Goal: Find specific page/section: Find specific page/section

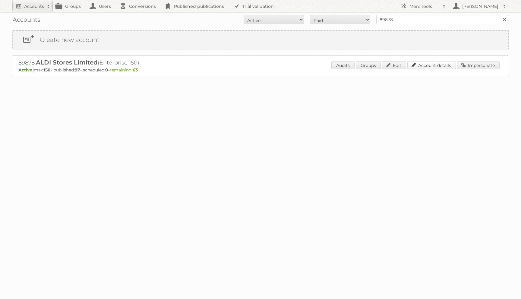
click at [434, 67] on link "Account details" at bounding box center [431, 65] width 49 height 8
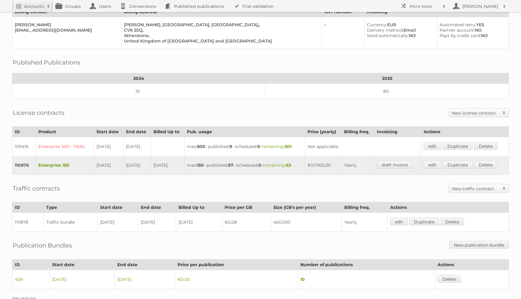
scroll to position [71, 0]
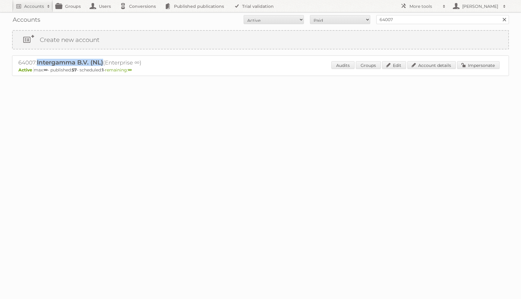
drag, startPoint x: 38, startPoint y: 63, endPoint x: 104, endPoint y: 60, distance: 66.4
click at [104, 60] on h2 "64007: Intergamma B.V. (NL) (Enterprise ∞)" at bounding box center [123, 63] width 211 height 8
copy span "Intergamma B.V. (NL)"
click at [444, 67] on link "Account details" at bounding box center [431, 65] width 49 height 8
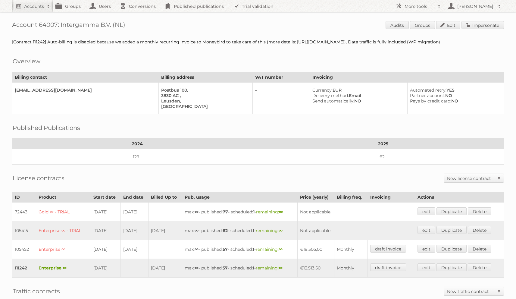
click at [254, 57] on div "Account 64007: Intergamma B.V. (NL) Audits Groups Edit Impersonate [Contract 11…" at bounding box center [258, 211] width 516 height 422
